Goal: Task Accomplishment & Management: Complete application form

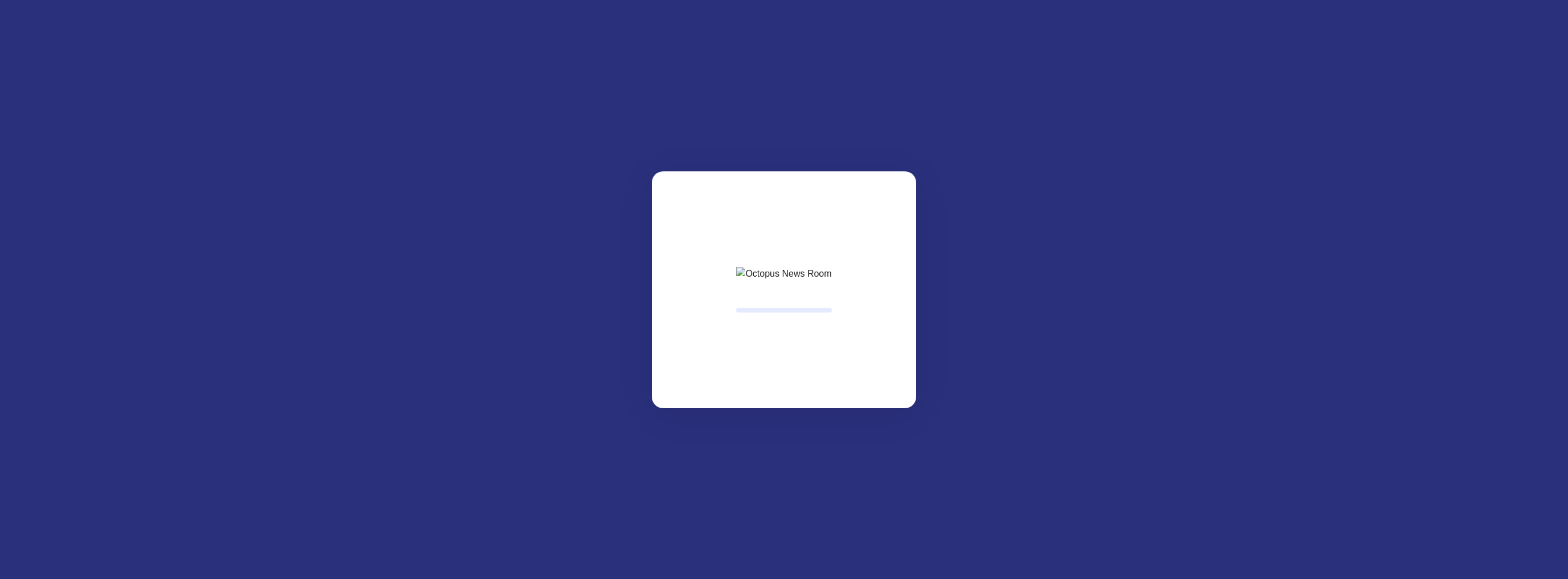
drag, startPoint x: 1205, startPoint y: 355, endPoint x: 1192, endPoint y: 345, distance: 16.4
click at [1205, 0] on html at bounding box center [784, 0] width 1568 height 0
click at [326, 0] on html at bounding box center [784, 0] width 1568 height 0
click at [327, 0] on html at bounding box center [784, 0] width 1568 height 0
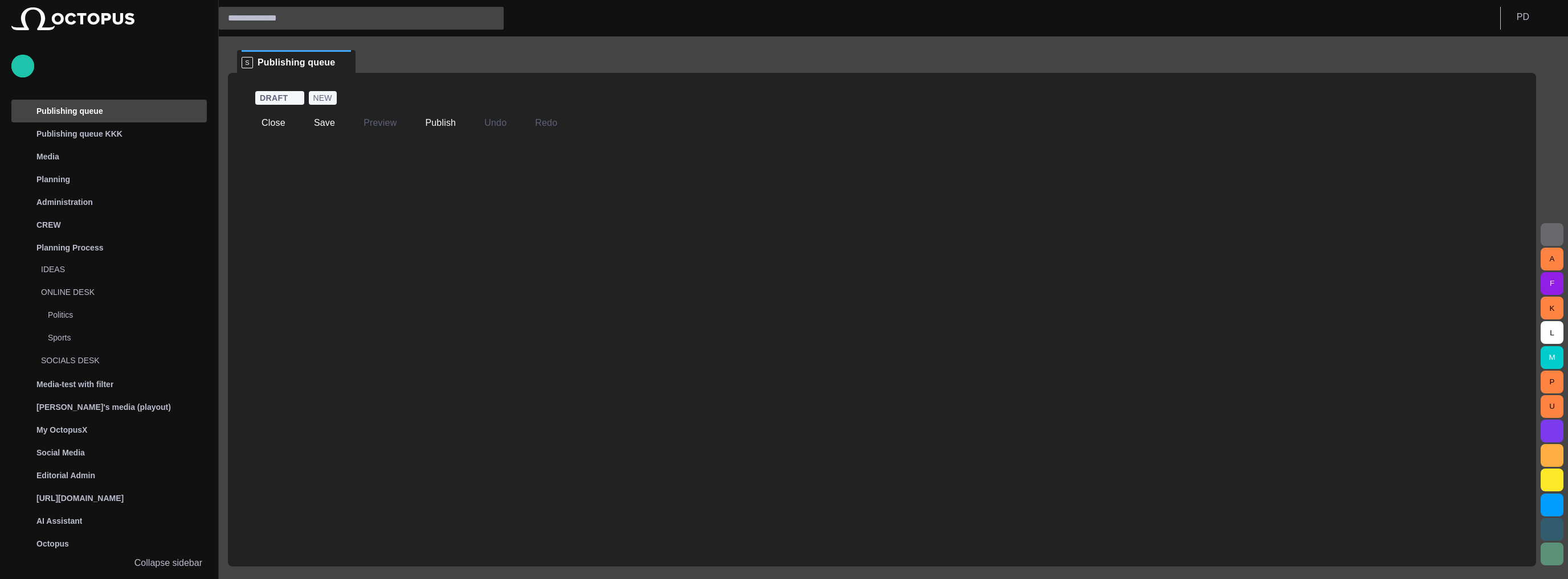
scroll to position [342, 0]
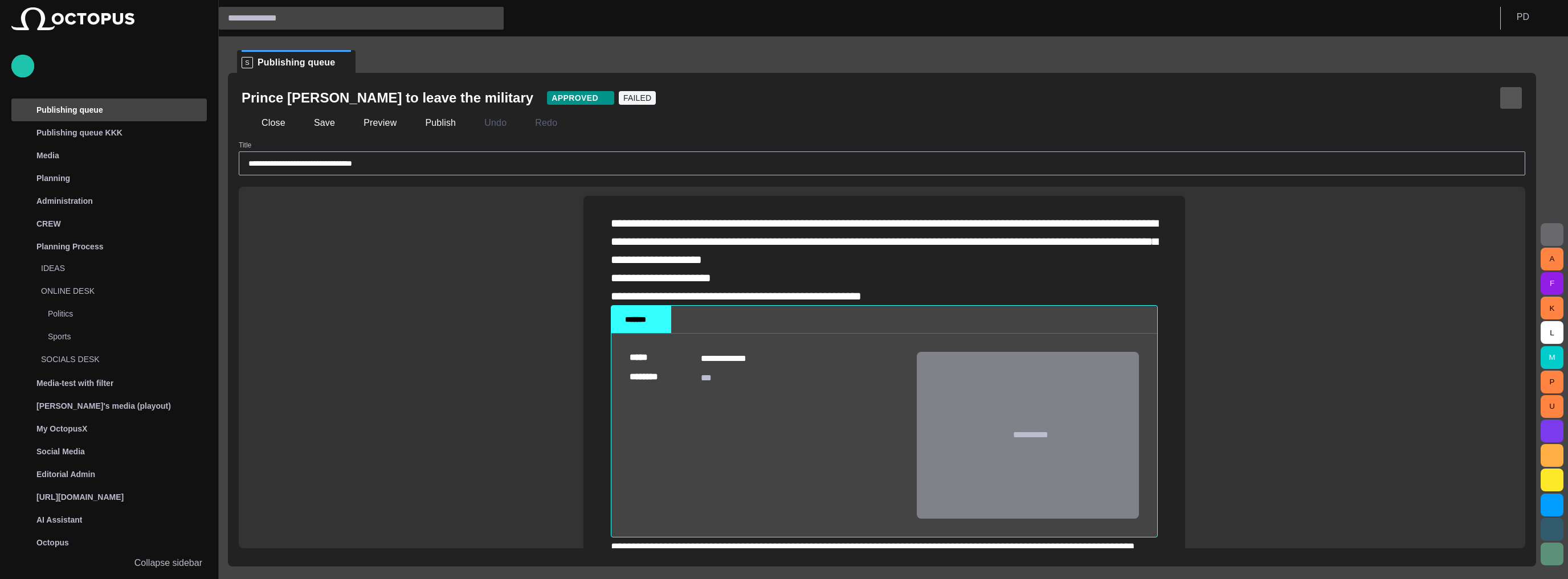
click at [1511, 100] on span "button" at bounding box center [1511, 97] width 11 height 11
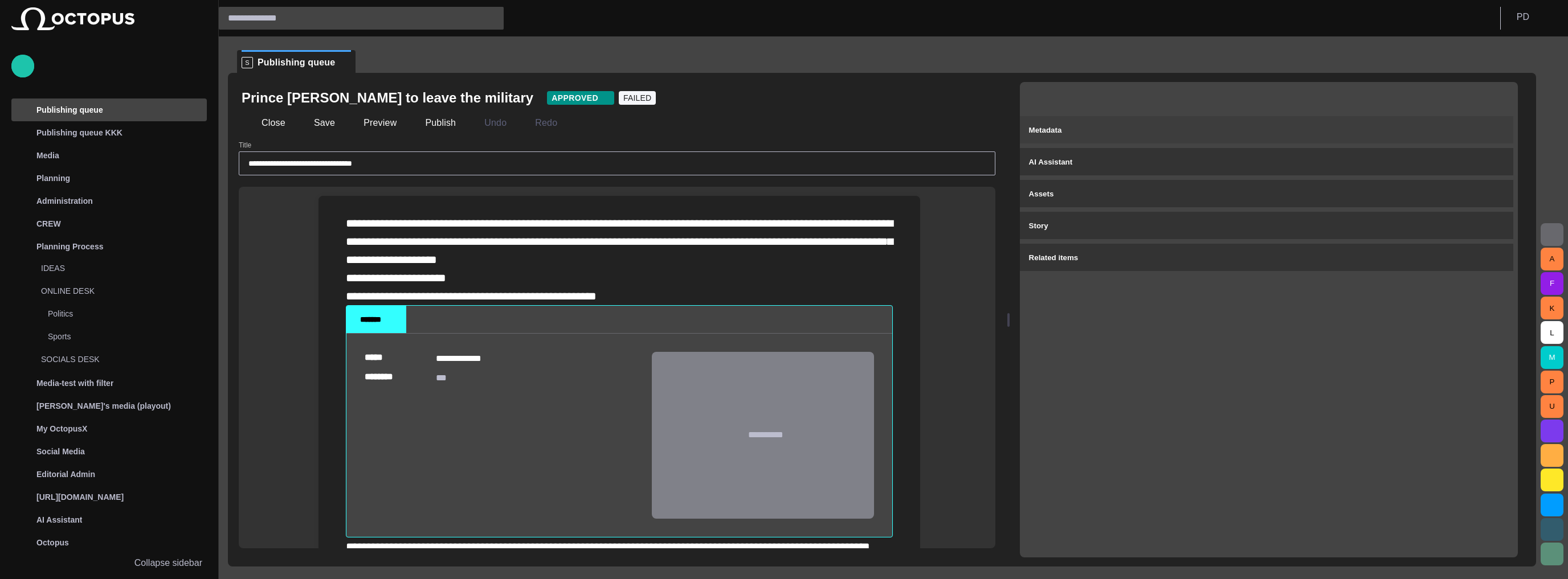
click at [1073, 129] on div "Metadata" at bounding box center [1266, 130] width 475 height 14
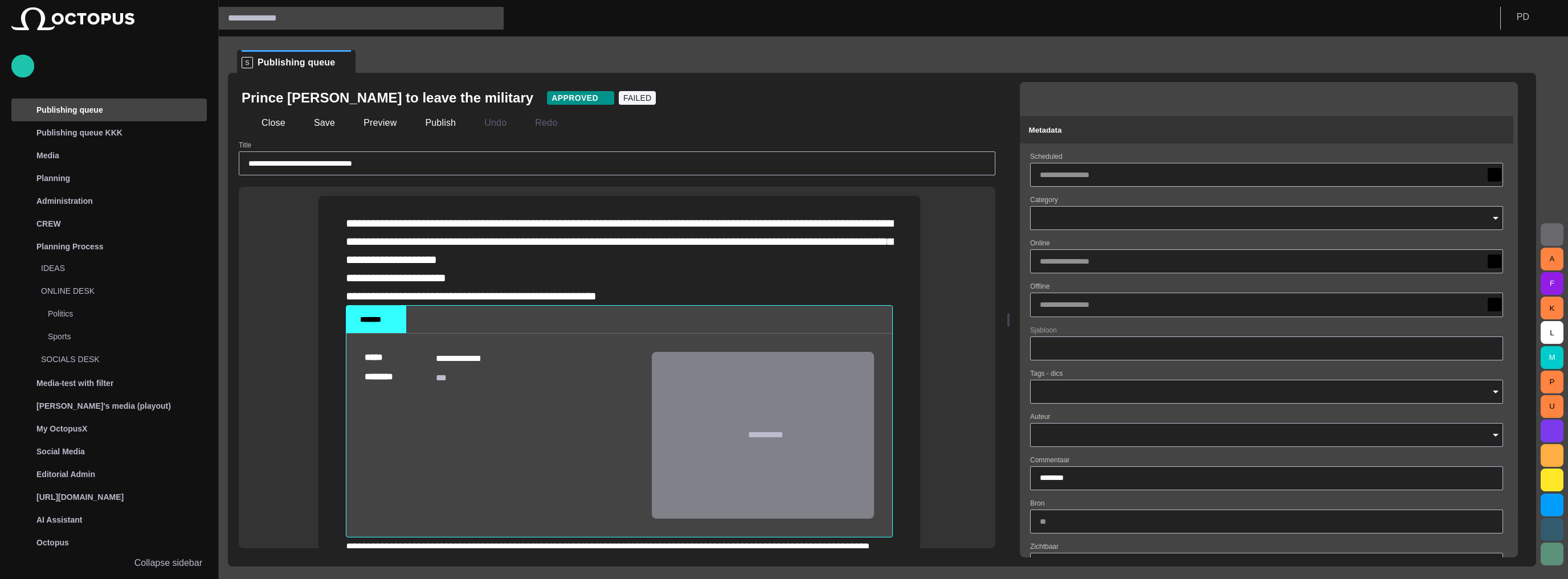
type input "**********"
type input "**"
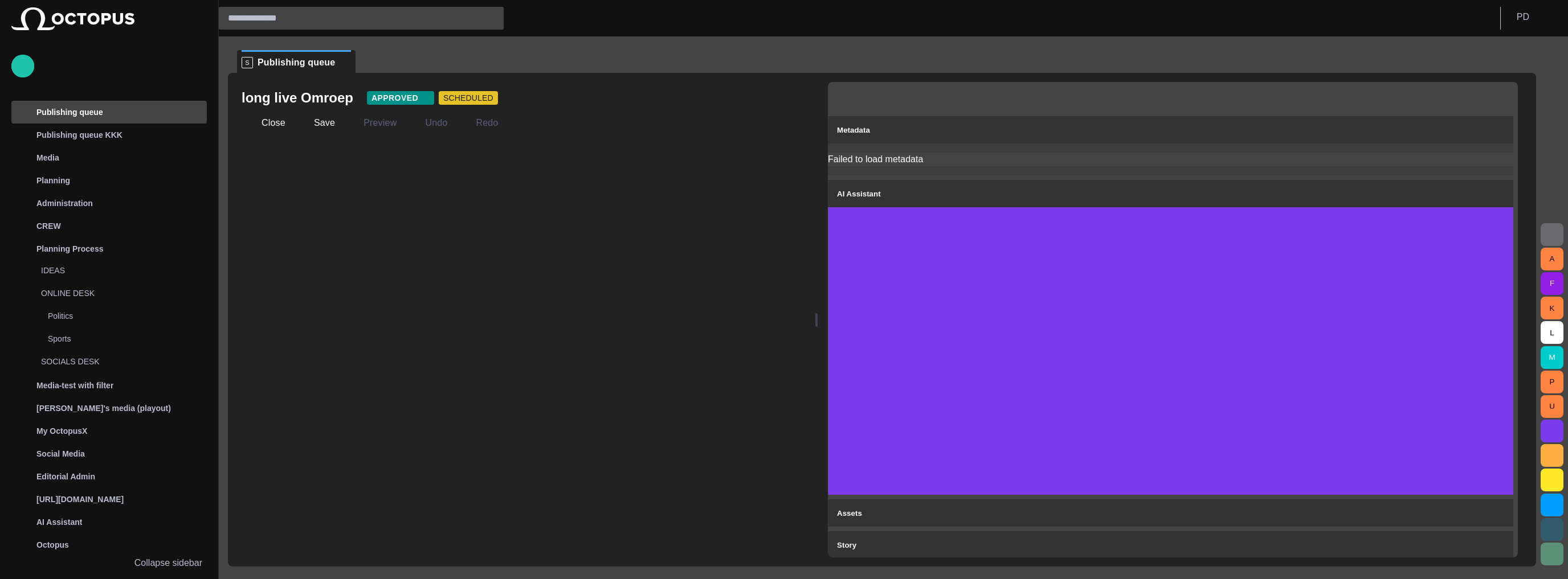
scroll to position [342, 0]
click at [247, 123] on span "button" at bounding box center [251, 123] width 11 height 11
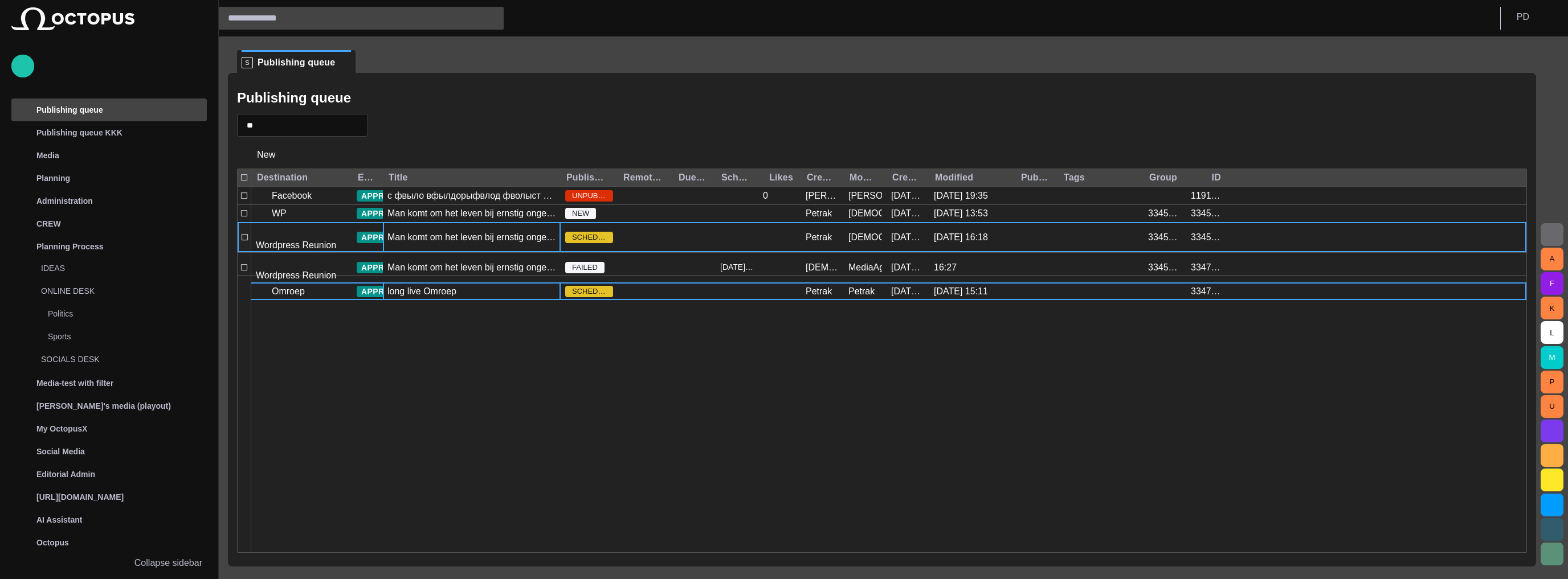
click at [393, 223] on div "Man komt om het leven bij ernstig ongeluk Larserweg" at bounding box center [472, 237] width 178 height 29
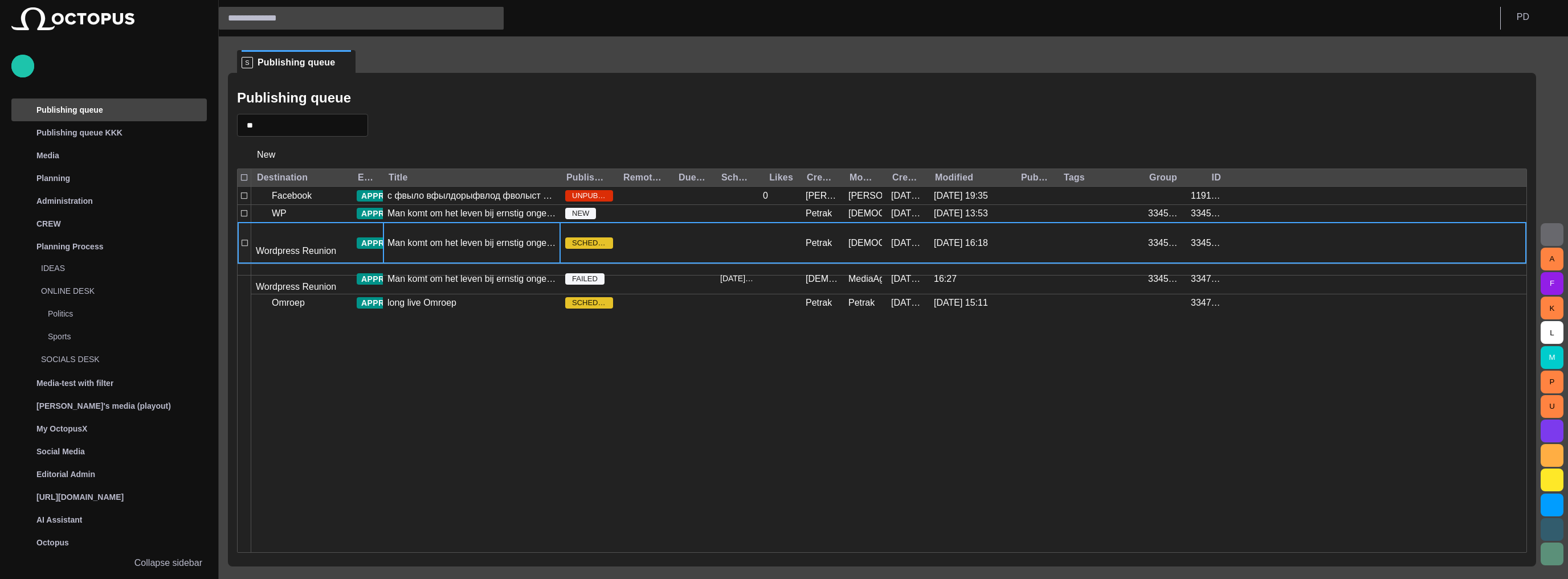
click at [393, 223] on div "Man komt om het leven bij ernstig ongeluk Larserweg" at bounding box center [472, 243] width 178 height 41
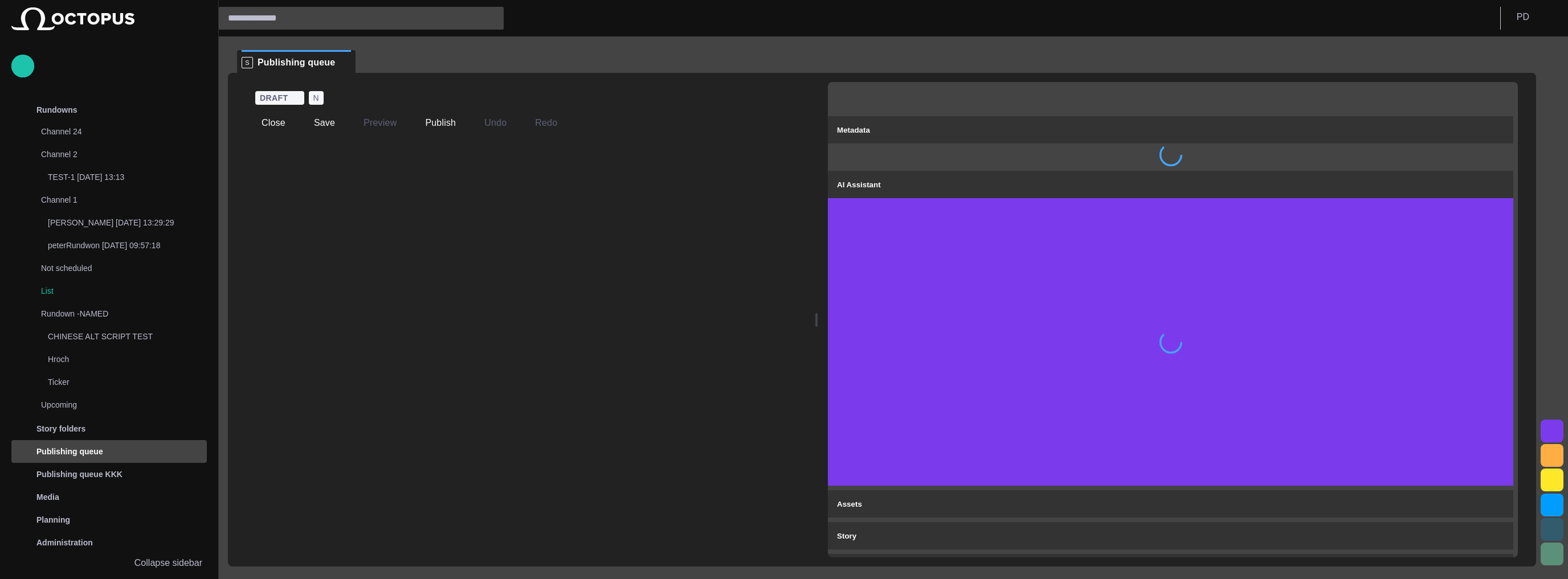
scroll to position [342, 0]
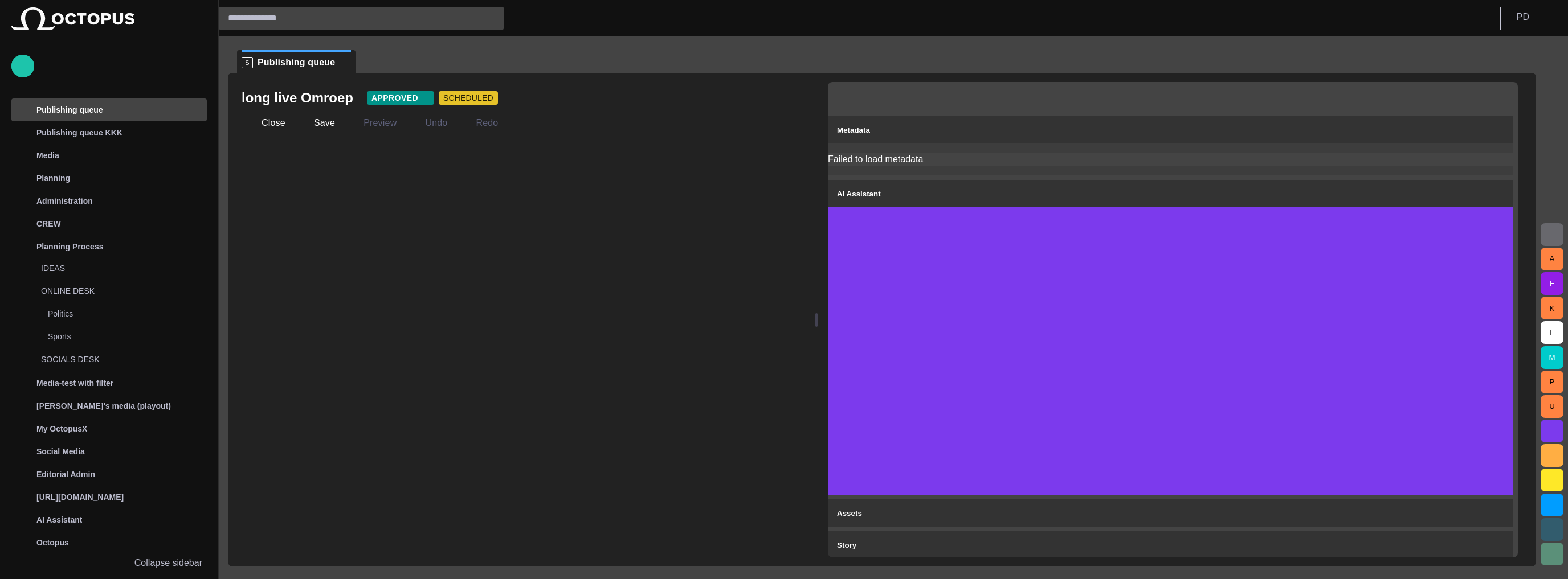
click at [1274, 29] on header "P D" at bounding box center [893, 18] width 1349 height 36
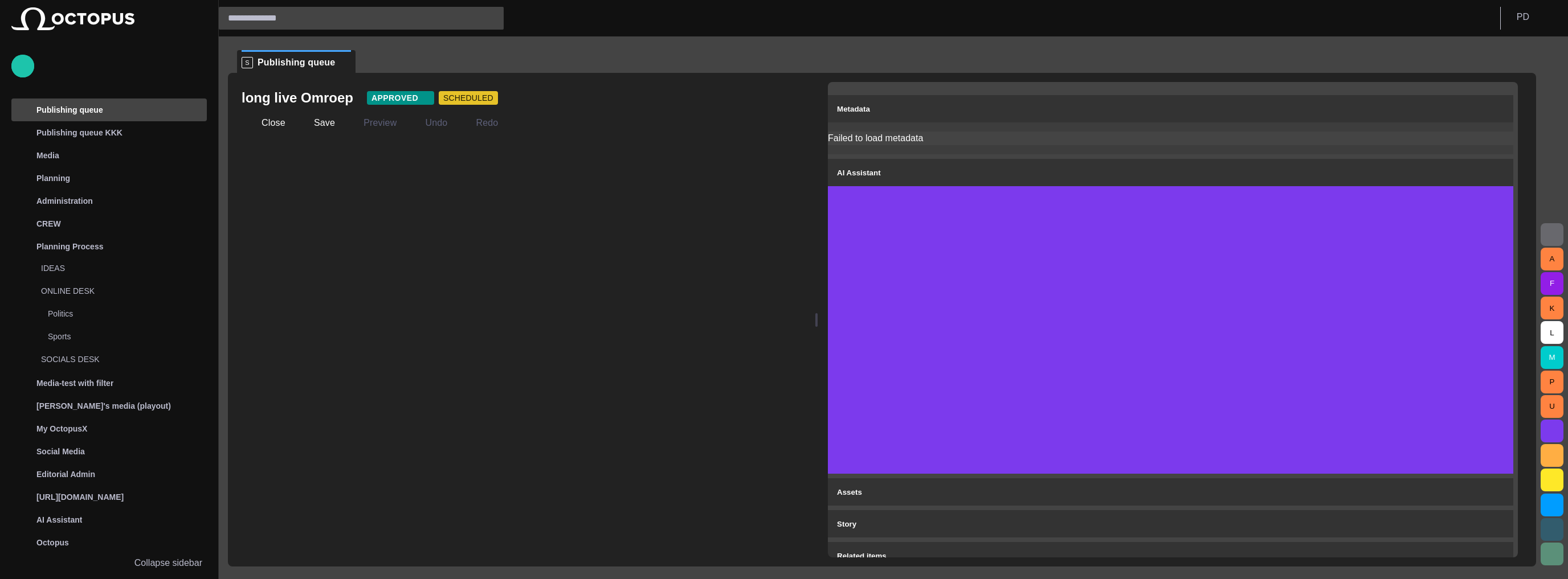
scroll to position [32, 0]
